Goal: Task Accomplishment & Management: Manage account settings

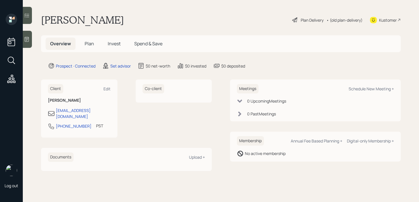
click at [28, 39] on icon at bounding box center [27, 39] width 4 height 5
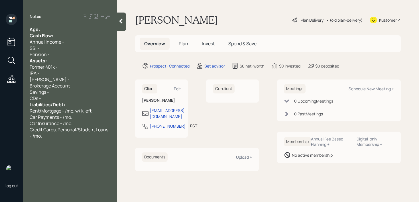
click at [56, 28] on div "Age:" at bounding box center [70, 29] width 80 height 6
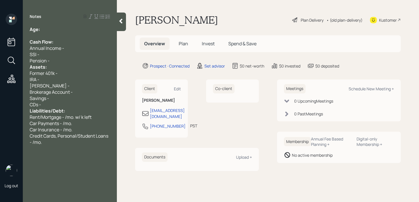
click at [65, 29] on div "Age:" at bounding box center [70, 29] width 80 height 6
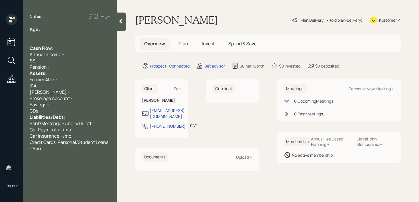
click at [62, 32] on div at bounding box center [70, 35] width 80 height 6
click at [63, 32] on div at bounding box center [70, 35] width 80 height 6
click at [65, 30] on div "Age:" at bounding box center [70, 29] width 80 height 6
click at [69, 65] on div "Pension -" at bounding box center [70, 67] width 80 height 6
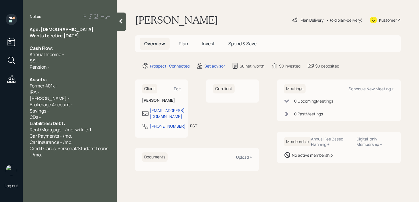
click at [72, 119] on div "CDs -" at bounding box center [70, 117] width 80 height 6
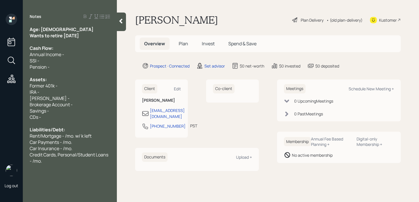
click at [73, 91] on div "IRA -" at bounding box center [70, 92] width 80 height 6
drag, startPoint x: 48, startPoint y: 86, endPoint x: 14, endPoint y: 86, distance: 33.3
click at [14, 86] on div "Log out Notes Age: [DEMOGRAPHIC_DATA] Wants to retire [DATE] Cash Flow: Annual …" at bounding box center [209, 101] width 419 height 202
click at [91, 72] on div at bounding box center [70, 73] width 80 height 6
click at [91, 82] on div "Assets:" at bounding box center [70, 79] width 80 height 6
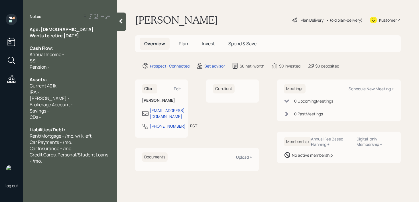
click at [91, 84] on div "Current 401k -" at bounding box center [70, 86] width 80 height 6
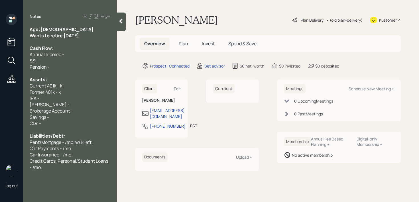
click at [70, 105] on div "[PERSON_NAME] -" at bounding box center [70, 104] width 80 height 6
drag, startPoint x: 74, startPoint y: 95, endPoint x: 74, endPoint y: 90, distance: 5.4
click at [74, 95] on div "IRA -" at bounding box center [70, 98] width 80 height 6
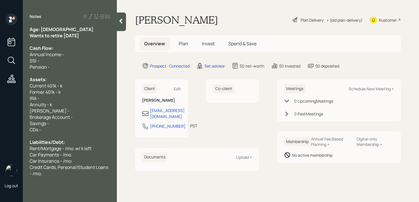
drag, startPoint x: 50, startPoint y: 98, endPoint x: 2, endPoint y: 98, distance: 47.3
click at [2, 98] on div "Log out Notes Age: [DEMOGRAPHIC_DATA] Wants to retire [DATE] Cash Flow: Annual …" at bounding box center [209, 101] width 419 height 202
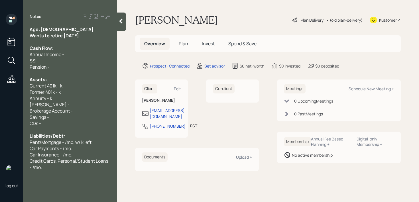
click at [60, 102] on div "[PERSON_NAME] -" at bounding box center [70, 104] width 80 height 6
drag, startPoint x: 7, startPoint y: 106, endPoint x: 0, endPoint y: 106, distance: 7.1
click at [0, 106] on div "Log out Notes Age: [DEMOGRAPHIC_DATA] Wants to retire [DATE] Cash Flow: Annual …" at bounding box center [209, 101] width 419 height 202
click at [42, 103] on span "[PERSON_NAME] -" at bounding box center [50, 104] width 40 height 6
click at [53, 106] on div "[PERSON_NAME] -" at bounding box center [70, 104] width 80 height 6
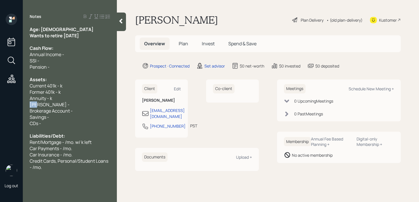
drag, startPoint x: 9, startPoint y: 103, endPoint x: 1, endPoint y: 103, distance: 7.1
click at [2, 103] on div "Log out Notes Age: [DEMOGRAPHIC_DATA] Wants to retire [DATE] Cash Flow: Annual …" at bounding box center [209, 101] width 419 height 202
click at [44, 108] on span "Brokerage Account -" at bounding box center [51, 111] width 43 height 6
click at [62, 107] on div "[PERSON_NAME] -" at bounding box center [70, 104] width 80 height 6
click at [82, 109] on div "Brokerage Account -" at bounding box center [70, 111] width 80 height 6
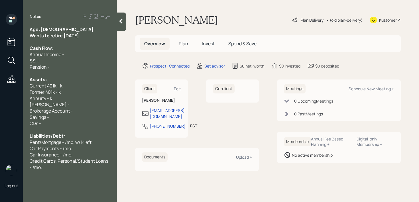
click at [62, 91] on div "Former 401k - k" at bounding box center [70, 92] width 80 height 6
click at [84, 84] on div "Current 401k - k" at bounding box center [70, 86] width 80 height 6
drag, startPoint x: 84, startPoint y: 84, endPoint x: 0, endPoint y: 84, distance: 84.1
click at [0, 84] on div "Log out Notes Age: [DEMOGRAPHIC_DATA] Wants to retire [DATE] Cash Flow: Annual …" at bounding box center [209, 101] width 419 height 202
click at [46, 95] on span "Former 401k - 200k" at bounding box center [49, 92] width 39 height 6
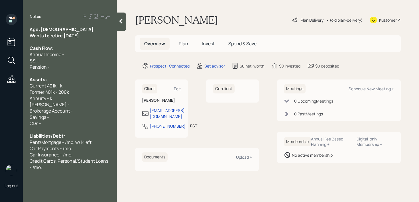
click at [58, 99] on div "Annuity - k" at bounding box center [70, 98] width 80 height 6
click at [58, 168] on div "Credit Cards, Personal/Student Loans - /mo." at bounding box center [70, 164] width 80 height 13
click at [30, 93] on span "Former 401k - 200k" at bounding box center [49, 92] width 39 height 6
click at [30, 102] on span "[PERSON_NAME] -" at bounding box center [50, 104] width 40 height 6
click at [29, 100] on div "Age: [DEMOGRAPHIC_DATA] Wants to retire [DATE] Cash Flow: Annual Income - SSI -…" at bounding box center [70, 104] width 94 height 157
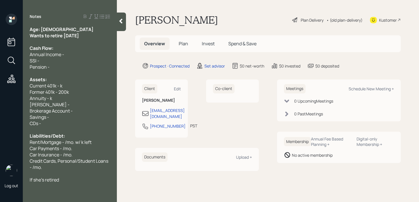
click at [30, 99] on span "Annuity - k" at bounding box center [41, 98] width 23 height 6
click at [84, 96] on div "Index Annuity - k" at bounding box center [70, 98] width 80 height 6
click at [83, 96] on div "Index Annuity - k" at bounding box center [70, 98] width 80 height 6
click at [61, 100] on span "Index Annuity - k" at bounding box center [47, 98] width 35 height 6
click at [85, 99] on div "Index Annuity - k" at bounding box center [70, 98] width 80 height 6
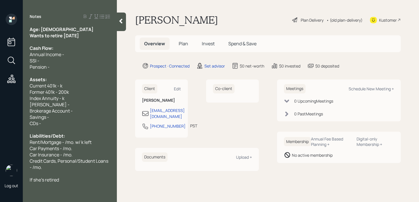
drag, startPoint x: 84, startPoint y: 105, endPoint x: 0, endPoint y: 105, distance: 84.3
click at [0, 105] on div "Log out Notes Age: [DEMOGRAPHIC_DATA] Wants to retire [DATE] Cash Flow: Annual …" at bounding box center [209, 101] width 419 height 202
click at [54, 114] on div "Savings -" at bounding box center [70, 117] width 80 height 6
click at [71, 99] on div "Index Annuity - k" at bounding box center [70, 98] width 80 height 6
click at [72, 169] on div "Credit Cards, Personal/Student Loans - /mo." at bounding box center [70, 164] width 80 height 13
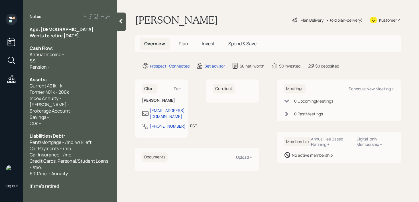
click at [36, 170] on span "600/mo. - Annuity" at bounding box center [49, 173] width 38 height 6
click at [29, 174] on div "Age: [DEMOGRAPHIC_DATA] Wants to retire [DATE] Cash Flow: Annual Income - SSI -…" at bounding box center [70, 107] width 94 height 163
click at [31, 174] on span "600/mo. - Annuity" at bounding box center [49, 173] width 38 height 6
drag, startPoint x: 70, startPoint y: 172, endPoint x: 48, endPoint y: 173, distance: 22.5
click at [48, 173] on div "600/mo. - Annuity" at bounding box center [70, 173] width 80 height 6
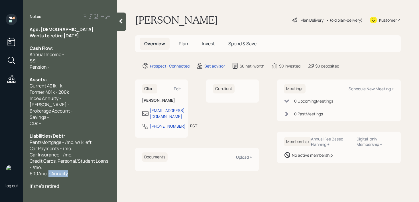
copy span "- Annuity"
click at [31, 174] on span "600/mo." at bounding box center [39, 173] width 18 height 6
click at [33, 174] on span "- Annuity - 600/mo." at bounding box center [50, 173] width 41 height 6
click at [87, 173] on div "Annuity - 600/mo." at bounding box center [70, 173] width 80 height 6
click at [92, 99] on div "Index Annuity -" at bounding box center [70, 98] width 80 height 6
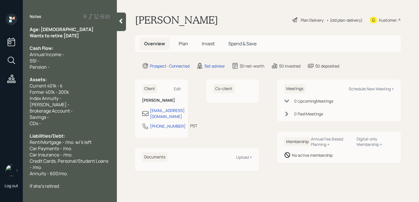
click at [92, 99] on div "Index Annuity -" at bounding box center [70, 98] width 80 height 6
drag, startPoint x: 92, startPoint y: 99, endPoint x: 0, endPoint y: 99, distance: 92.0
click at [0, 99] on div "Log out Notes Age: [DEMOGRAPHIC_DATA] Wants to retire [DATE] Cash Flow: Annual …" at bounding box center [209, 101] width 419 height 202
click at [70, 104] on div "[PERSON_NAME] -" at bounding box center [70, 104] width 80 height 6
